Goal: Task Accomplishment & Management: Use online tool/utility

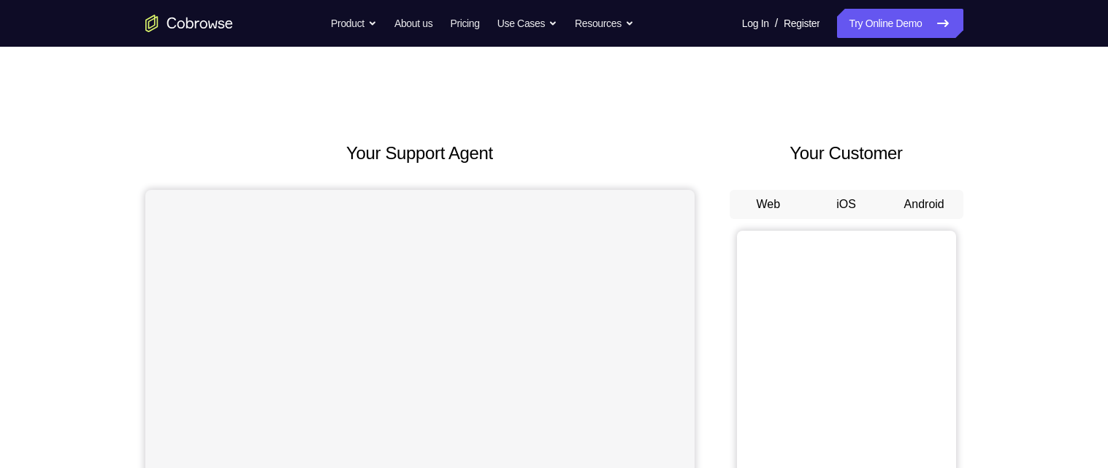
click at [916, 199] on button "Android" at bounding box center [925, 204] width 78 height 29
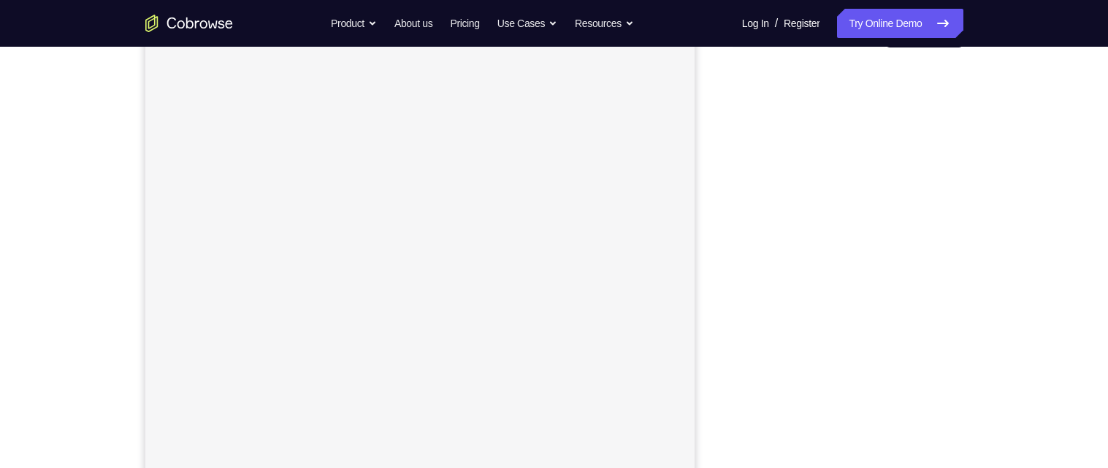
scroll to position [177, 0]
click at [966, 275] on div "Your Support Agent Your Customer Web iOS Android Next Steps We’d be happy to gi…" at bounding box center [554, 352] width 935 height 964
click at [920, 22] on link "Try Online Demo" at bounding box center [900, 23] width 126 height 29
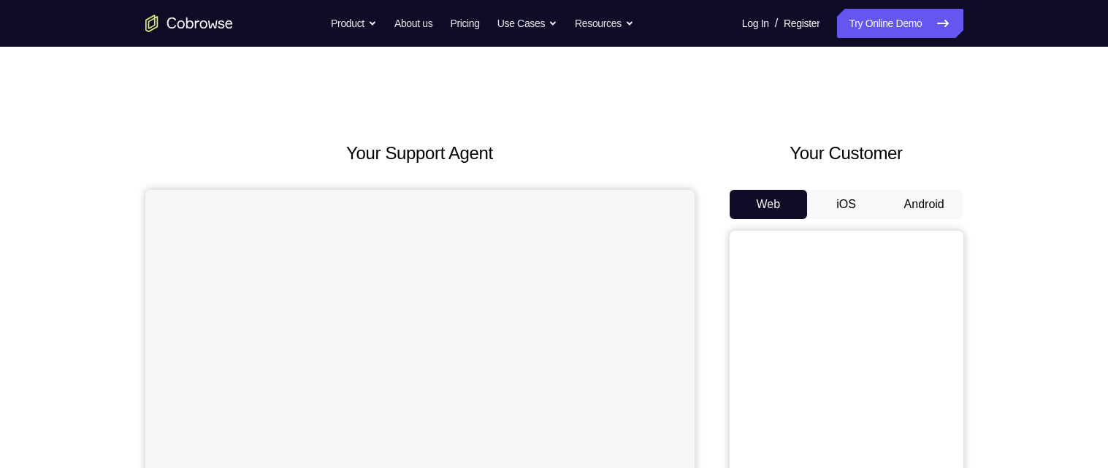
click at [936, 199] on button "Android" at bounding box center [925, 204] width 78 height 29
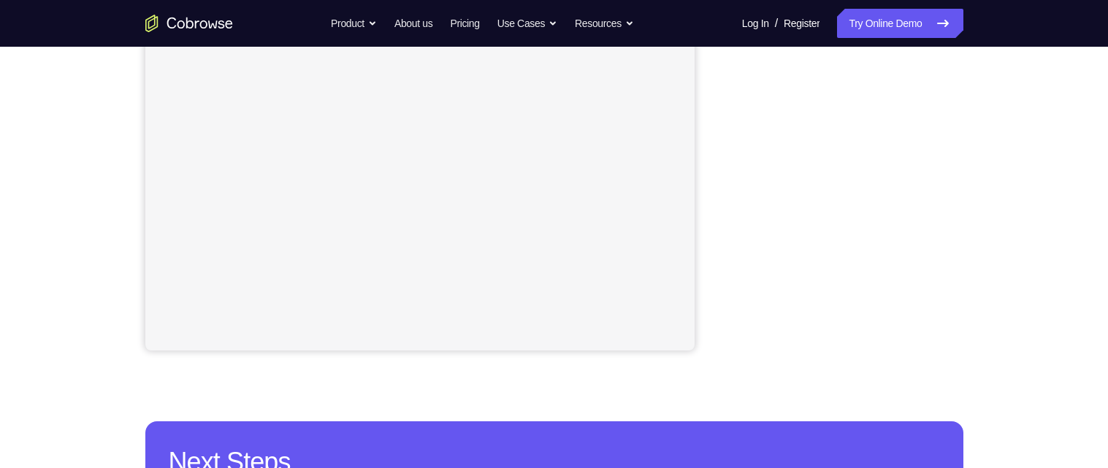
scroll to position [331, 0]
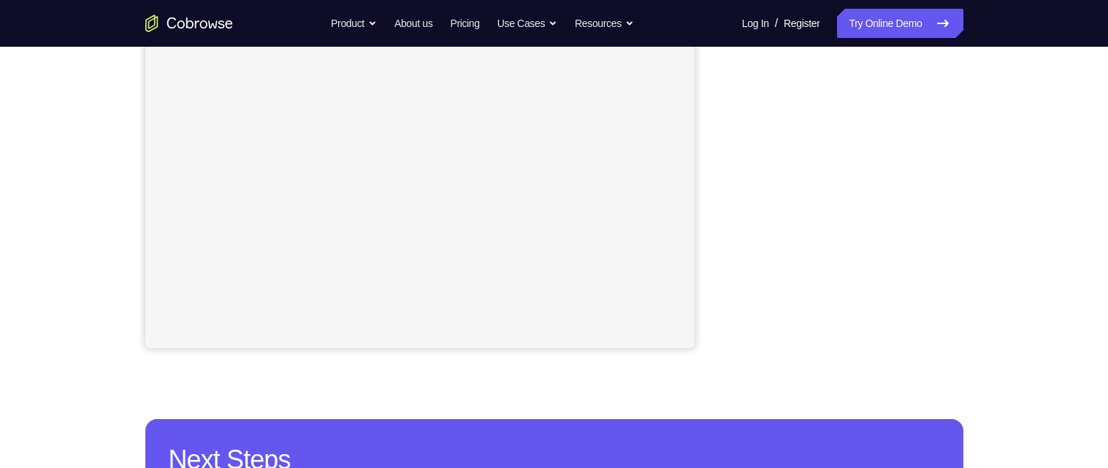
click at [725, 183] on div "Your Support Agent Your Customer Web iOS Android" at bounding box center [554, 79] width 818 height 540
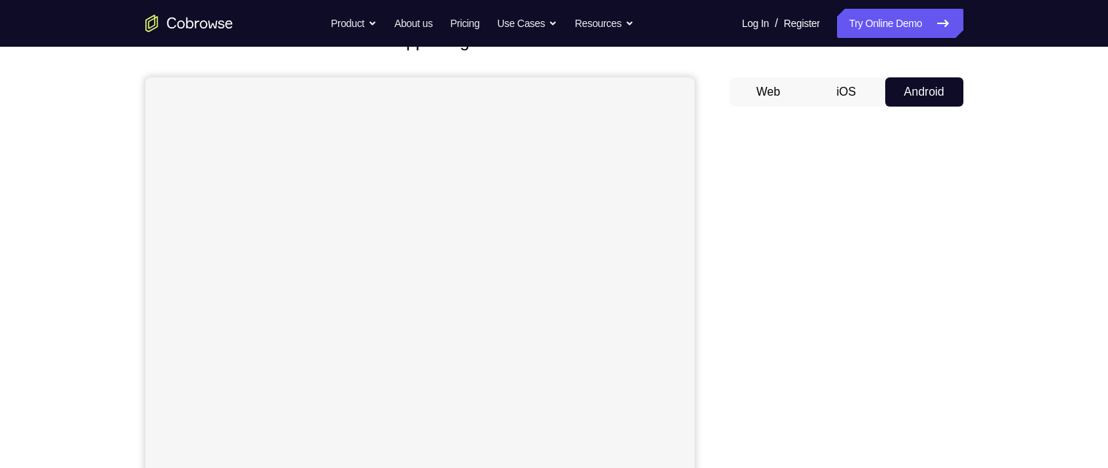
scroll to position [109, 0]
